Goal: Task Accomplishment & Management: Manage account settings

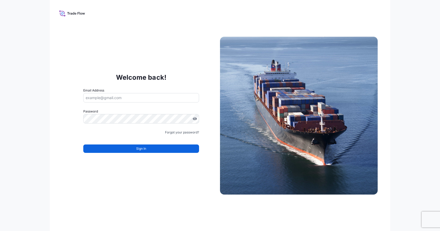
type input "[PERSON_NAME][EMAIL_ADDRESS][PERSON_NAME][DOMAIN_NAME]"
drag, startPoint x: 132, startPoint y: 3, endPoint x: 202, endPoint y: 188, distance: 198.1
click at [202, 189] on div "Welcome back! Email Address amalia.dopico@impbrands.com Password Must include: …" at bounding box center [220, 115] width 341 height 231
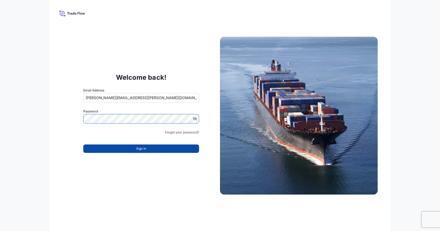
click at [146, 149] on button "Sign In" at bounding box center [141, 148] width 116 height 8
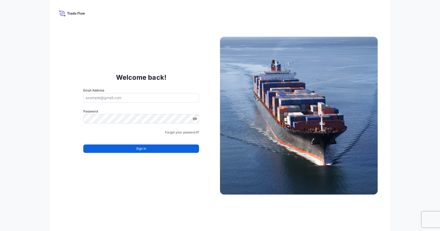
type input "[PERSON_NAME][EMAIL_ADDRESS][PERSON_NAME][DOMAIN_NAME]"
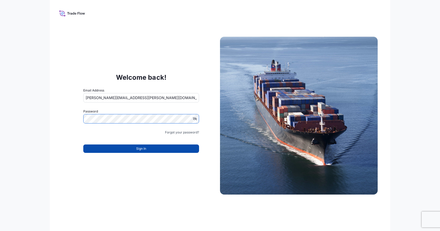
click at [142, 148] on span "Sign In" at bounding box center [141, 148] width 10 height 5
